Goal: Task Accomplishment & Management: Manage account settings

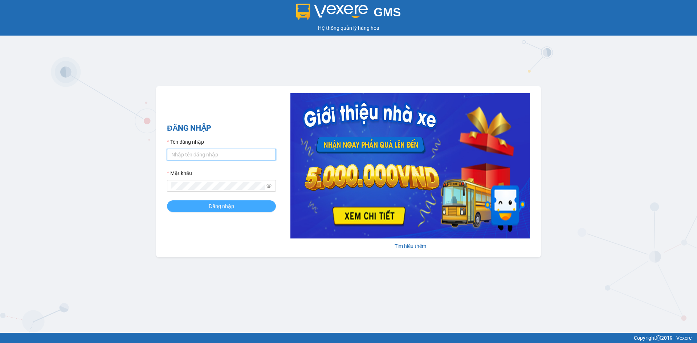
type input "quocphong.namhailimo"
click at [202, 209] on button "Đăng nhập" at bounding box center [221, 207] width 109 height 12
type input "quocphong.namhailimo"
click at [233, 203] on span "Đăng nhập" at bounding box center [221, 206] width 25 height 8
